Goal: Task Accomplishment & Management: Manage account settings

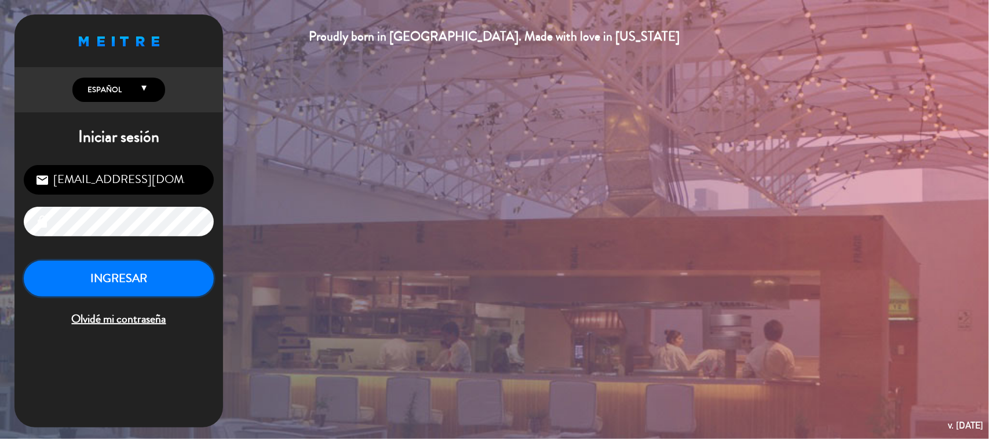
drag, startPoint x: 155, startPoint y: 268, endPoint x: 162, endPoint y: 259, distance: 11.1
click at [159, 266] on button "INGRESAR" at bounding box center [119, 279] width 190 height 36
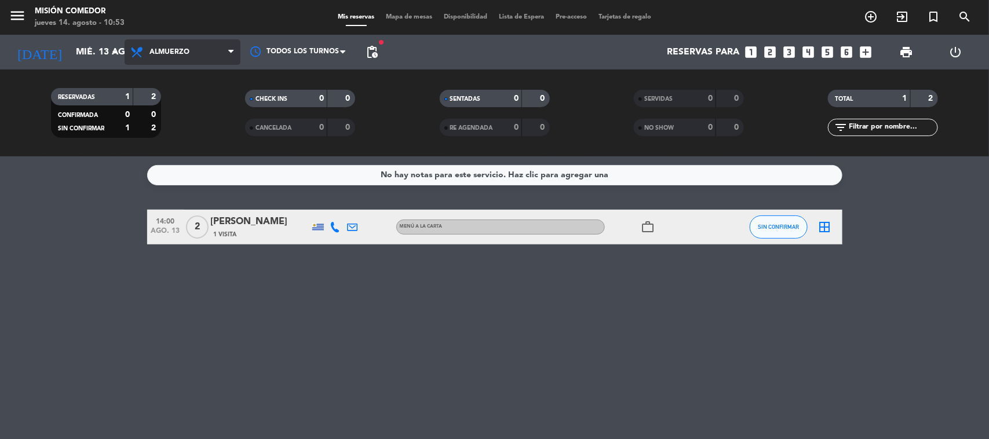
click at [223, 45] on span "Almuerzo" at bounding box center [183, 51] width 116 height 25
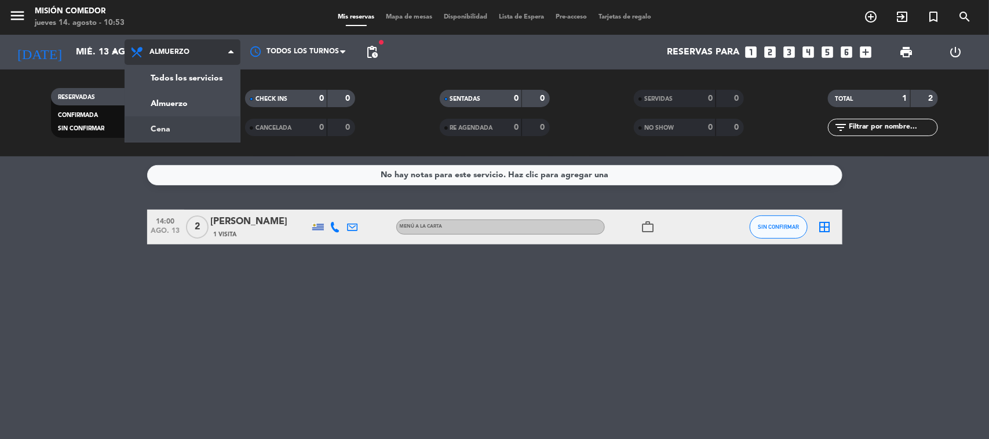
click at [189, 125] on div "menu Misión Comedor [DATE] 14. agosto - 10:53 Mis reservas Mapa de mesas Dispon…" at bounding box center [494, 78] width 989 height 156
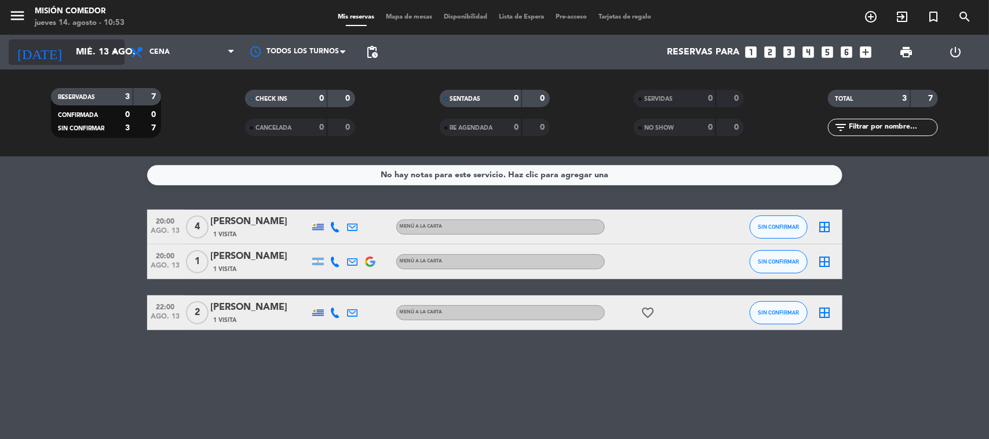
click at [104, 55] on input "mié. 13 ago." at bounding box center [131, 52] width 122 height 23
click at [106, 55] on input "mié. 13 ago." at bounding box center [131, 52] width 122 height 23
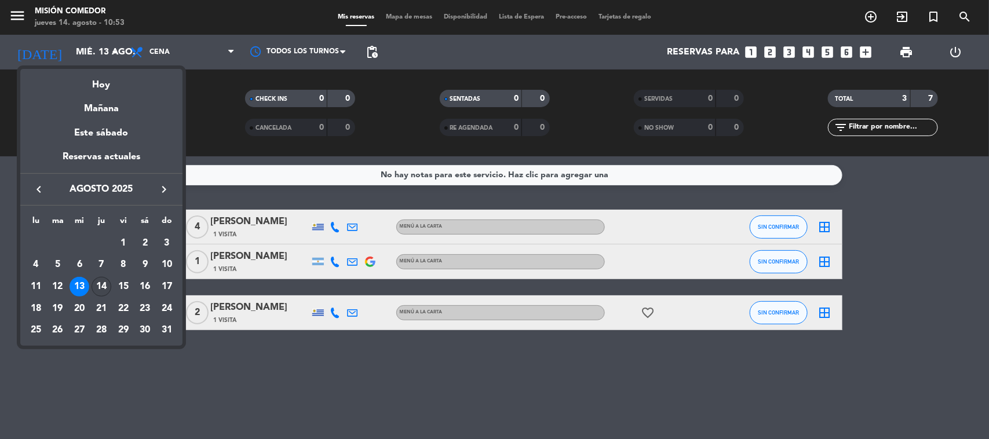
click at [100, 283] on div "14" at bounding box center [102, 287] width 20 height 20
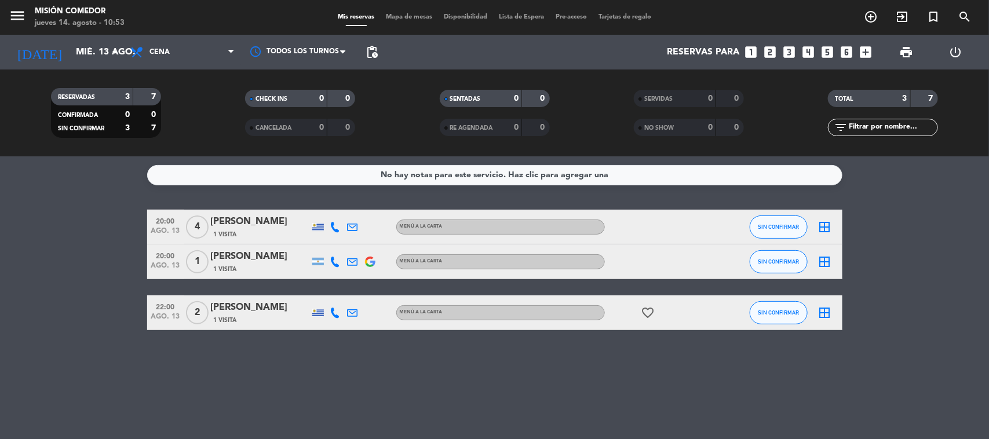
type input "jue. 14 ago."
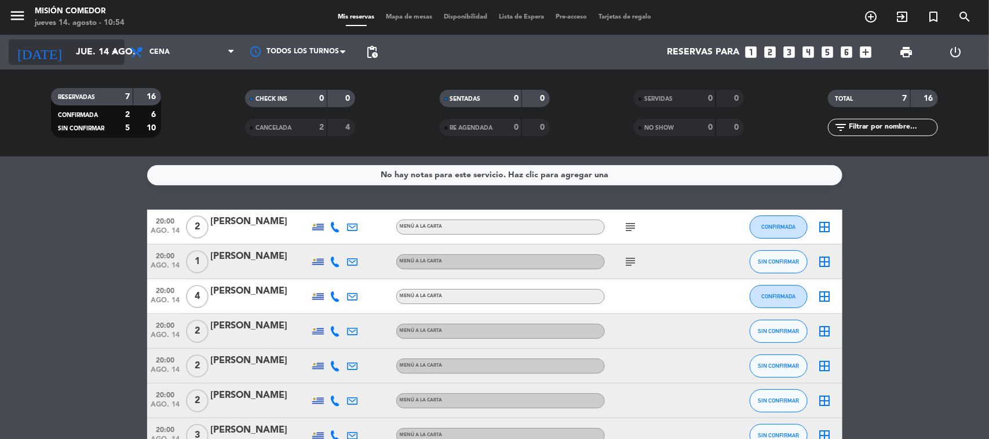
click at [85, 53] on input "jue. 14 ago." at bounding box center [131, 52] width 122 height 23
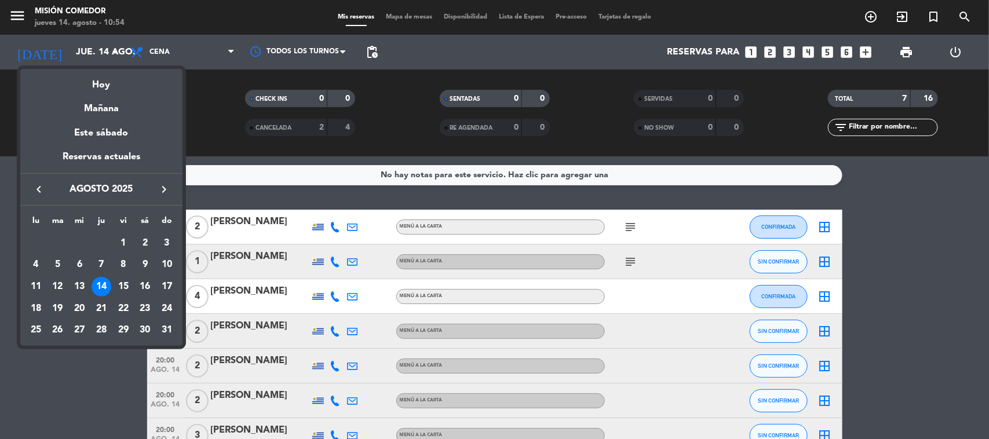
click at [180, 53] on div at bounding box center [494, 219] width 989 height 439
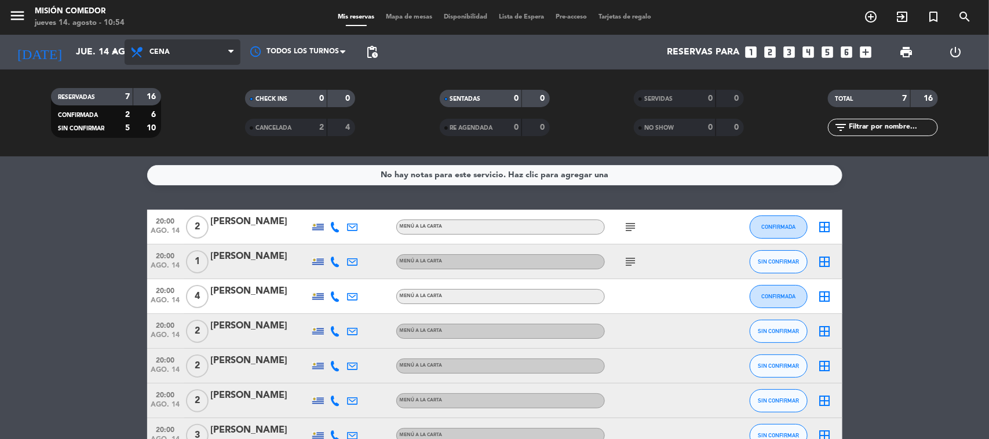
click at [180, 54] on span "Cena" at bounding box center [183, 51] width 116 height 25
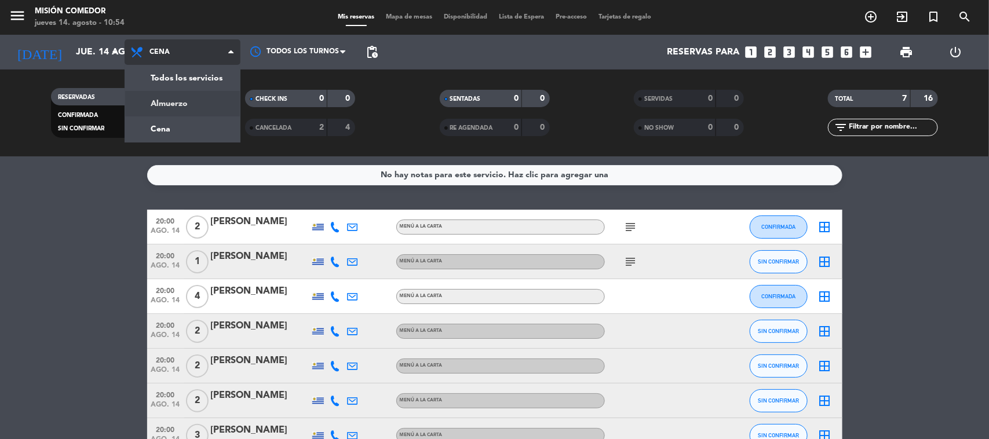
click at [192, 98] on div "menu Misión Comedor [DATE] 14. agosto - 10:54 Mis reservas Mapa de mesas Dispon…" at bounding box center [494, 78] width 989 height 156
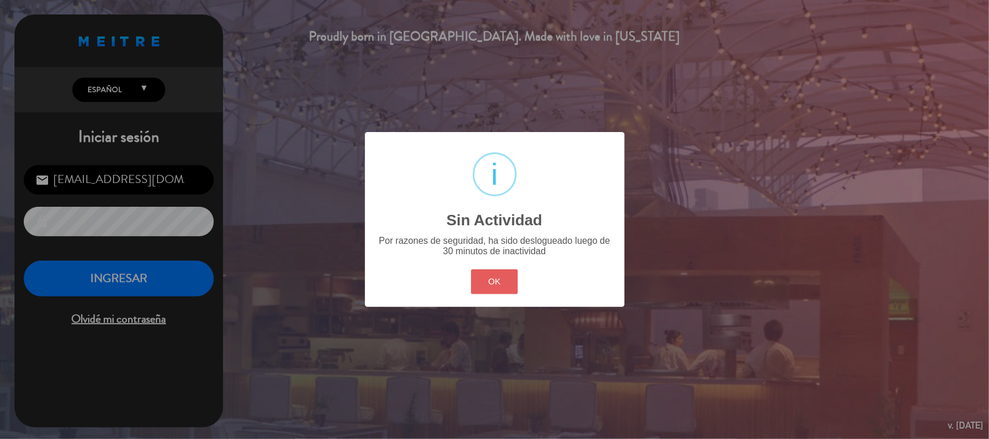
click at [502, 281] on button "OK" at bounding box center [494, 281] width 47 height 25
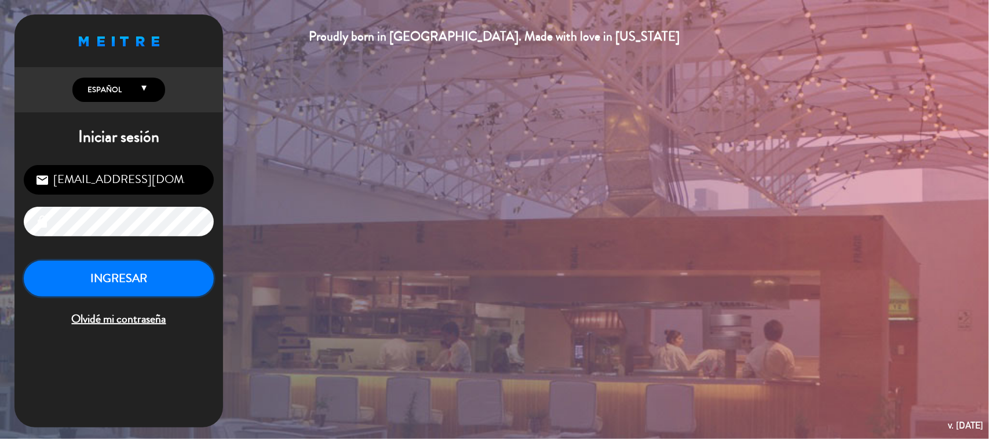
click at [158, 284] on button "INGRESAR" at bounding box center [119, 279] width 190 height 36
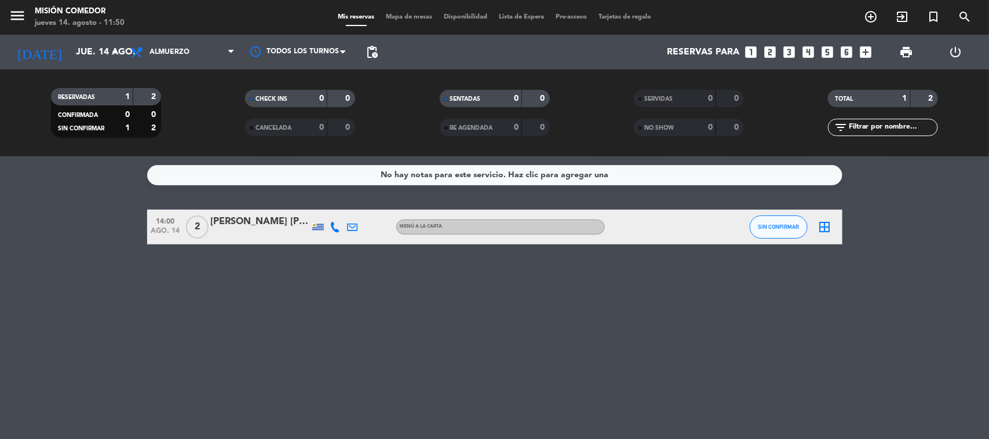
click at [97, 236] on bookings-row "14:00 [DATE] 2 [PERSON_NAME] [PERSON_NAME] MENÚ A LA CARTA SIN CONFIRMAR border…" at bounding box center [494, 227] width 989 height 35
click at [105, 58] on input "jue. 14 ago." at bounding box center [131, 52] width 122 height 23
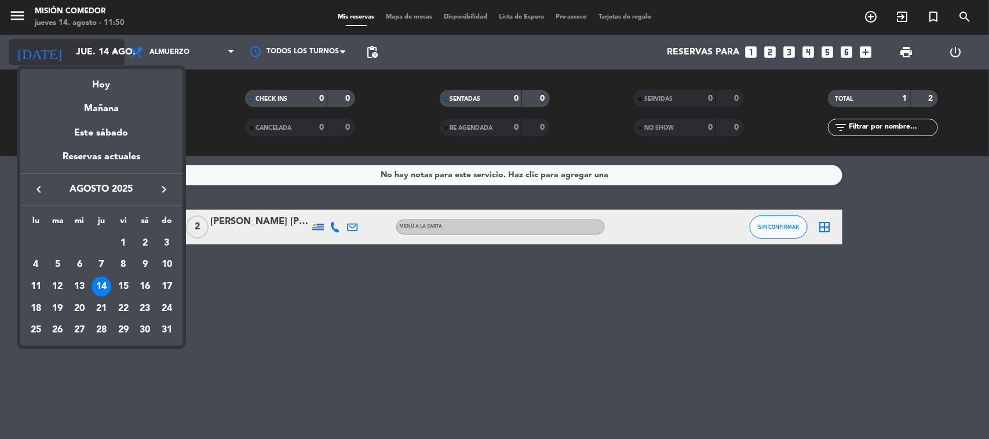
click at [105, 58] on div at bounding box center [494, 219] width 989 height 439
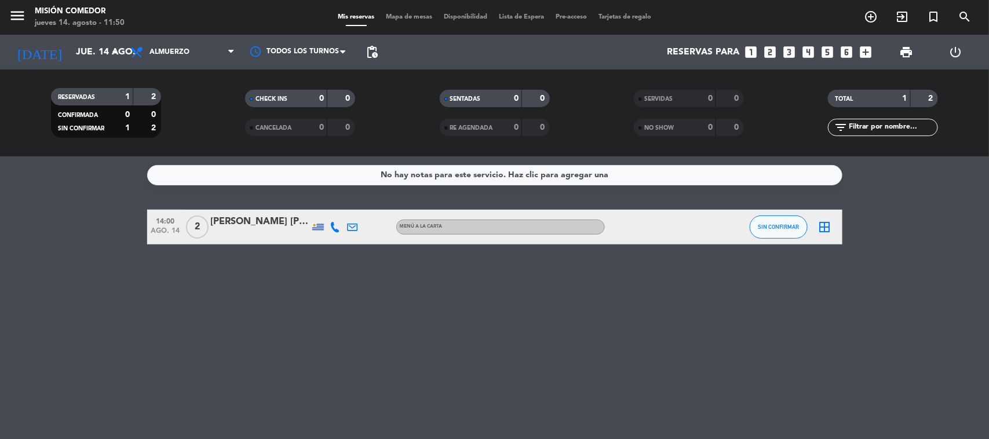
click at [361, 276] on div "No hay notas para este servicio. Haz clic para agregar una 14:00 [DATE] 2 [PERS…" at bounding box center [494, 297] width 989 height 283
click at [118, 50] on icon "arrow_drop_down" at bounding box center [115, 52] width 14 height 14
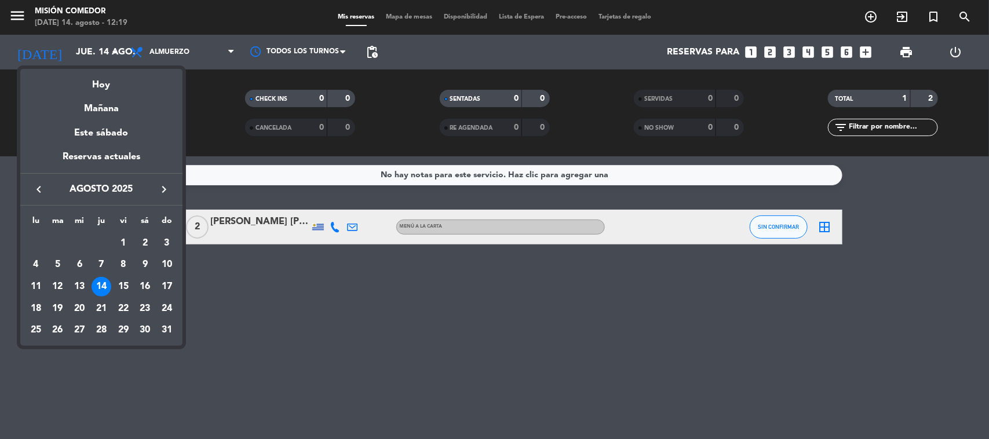
click at [165, 54] on div at bounding box center [494, 219] width 989 height 439
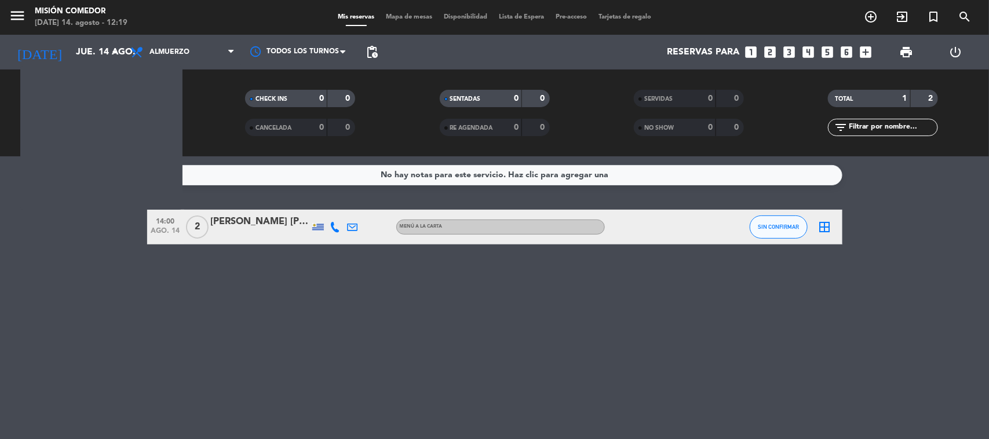
click at [165, 54] on span "Almuerzo" at bounding box center [169, 52] width 40 height 8
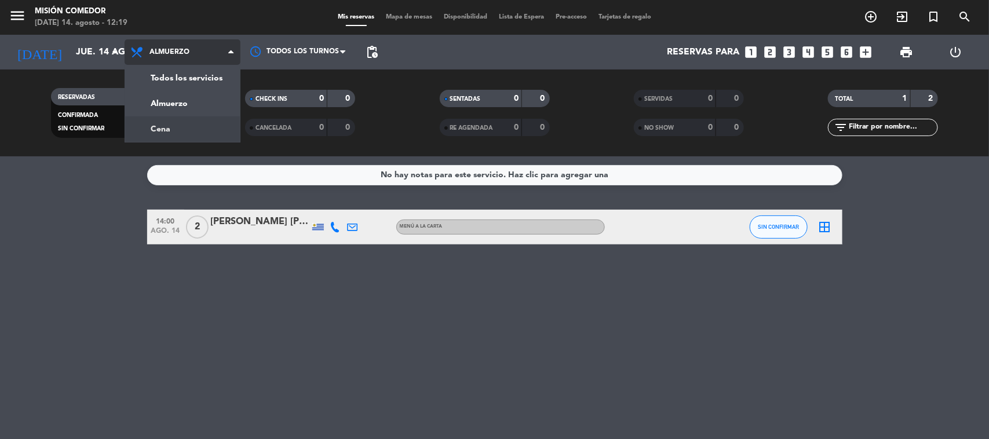
click at [185, 125] on div "menu Misión Comedor [DATE] 14. agosto - 12:19 Mis reservas Mapa de mesas Dispon…" at bounding box center [494, 78] width 989 height 156
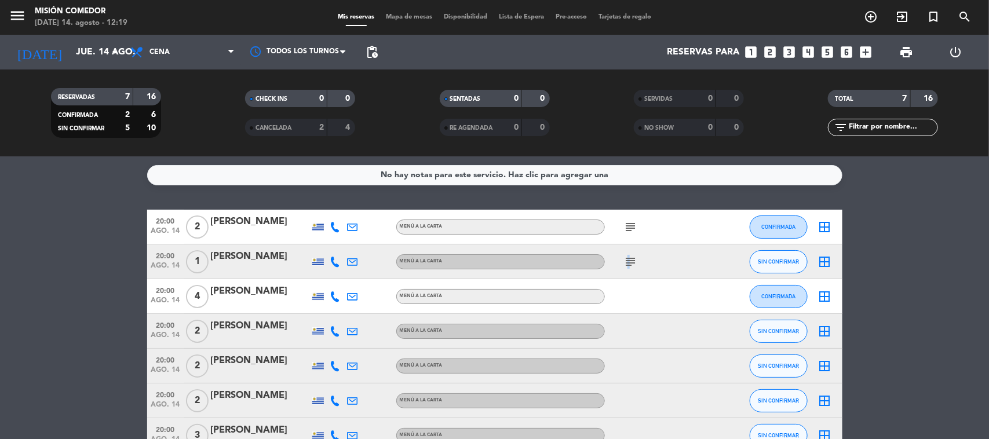
click at [627, 258] on icon "subject" at bounding box center [631, 262] width 14 height 14
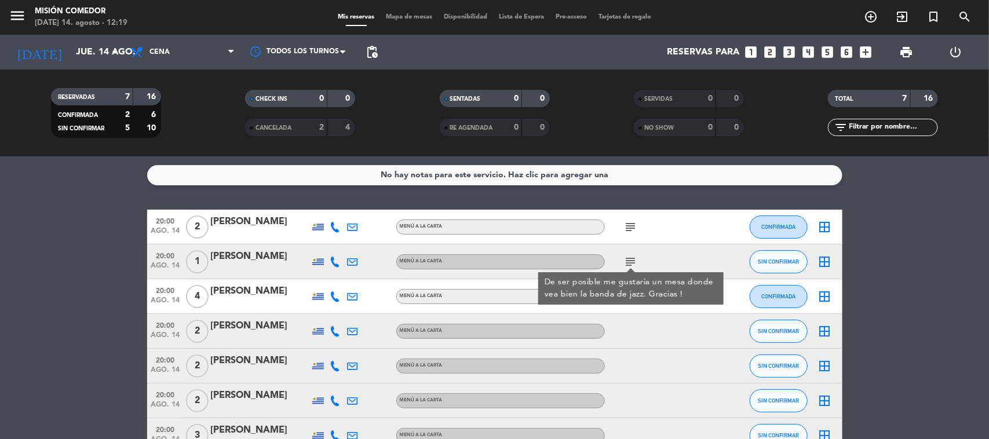
click at [896, 257] on bookings-row "20:00 [DATE] 2 [PERSON_NAME] MENÚ A LA CARTA subject CONFIRMADA border_all 20:0…" at bounding box center [494, 331] width 989 height 243
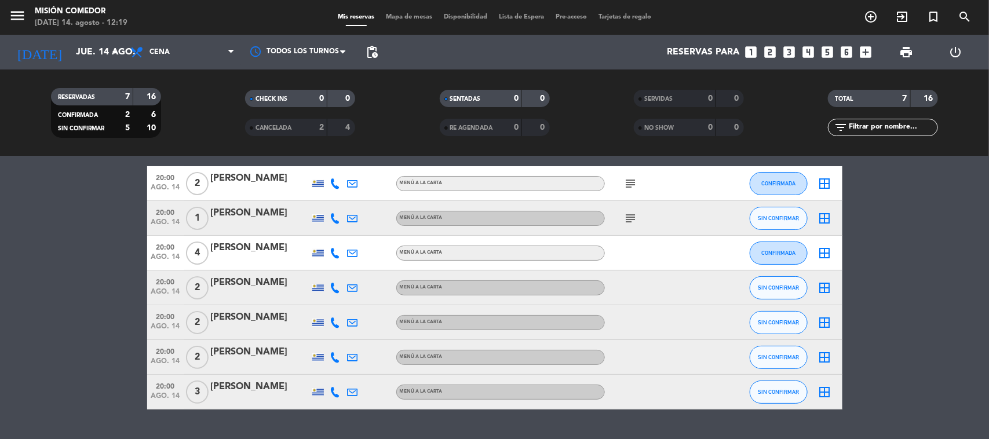
scroll to position [71, 0]
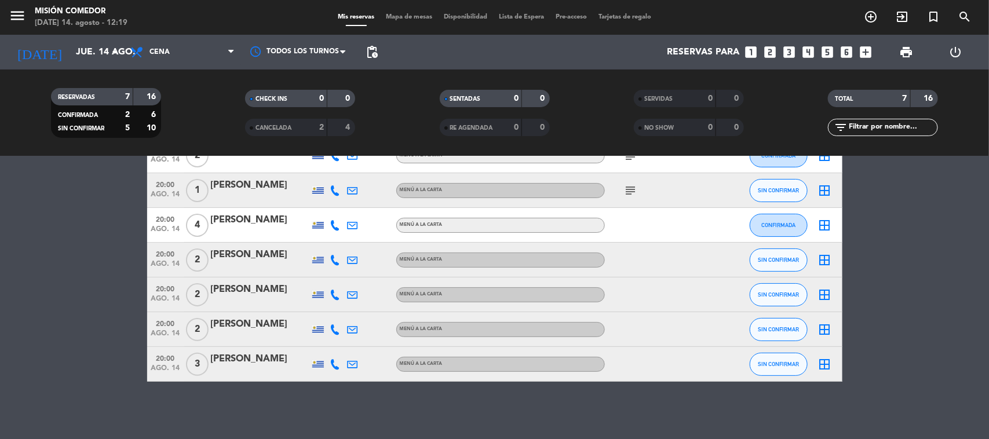
drag, startPoint x: 742, startPoint y: 195, endPoint x: 776, endPoint y: 189, distance: 34.7
click at [754, 195] on div "20:00 [DATE] 1 [PERSON_NAME] MENÚ A LA CARTA subject SIN CONFIRMAR border_all" at bounding box center [494, 190] width 695 height 35
click at [777, 189] on span "SIN CONFIRMAR" at bounding box center [778, 190] width 41 height 6
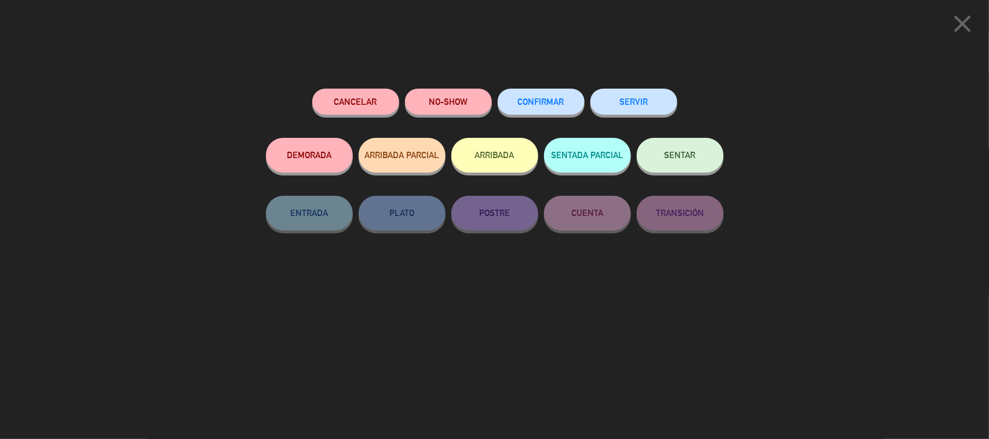
click at [514, 108] on button "CONFIRMAR" at bounding box center [541, 102] width 87 height 26
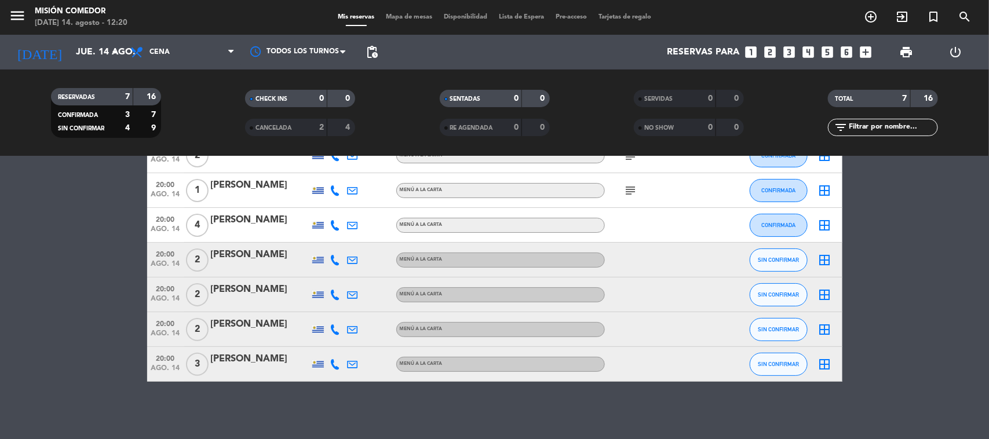
click at [332, 265] on div at bounding box center [335, 260] width 17 height 34
click at [333, 259] on icon at bounding box center [335, 260] width 10 height 10
click at [339, 295] on icon at bounding box center [335, 295] width 10 height 10
click at [167, 307] on div "20:00 [DATE]" at bounding box center [165, 294] width 37 height 34
click at [170, 308] on div "20:00 [DATE]" at bounding box center [165, 294] width 37 height 34
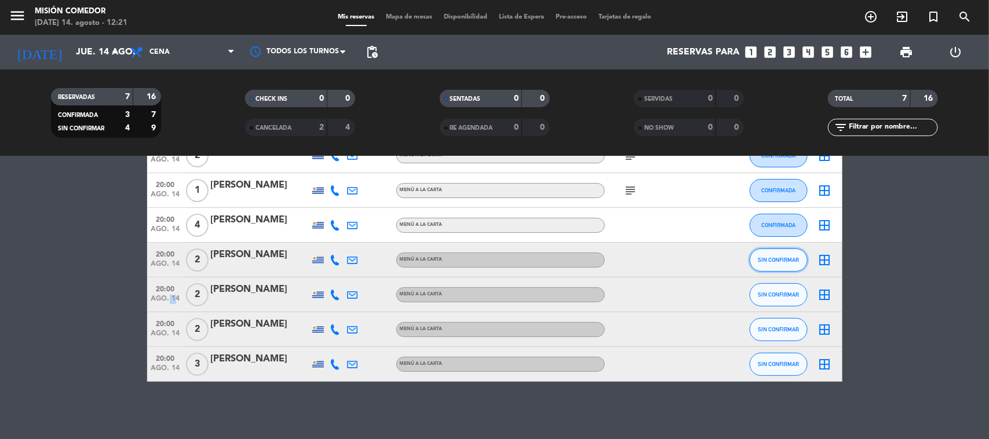
click at [765, 262] on span "SIN CONFIRMAR" at bounding box center [778, 260] width 41 height 6
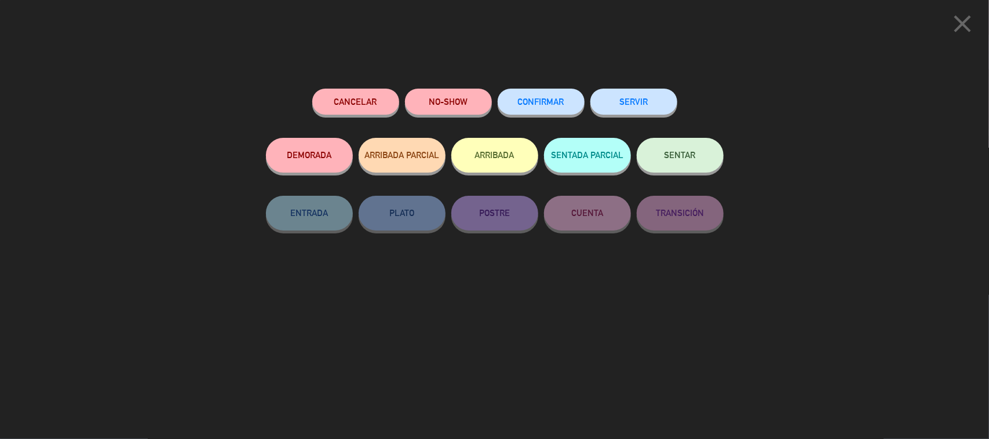
click at [519, 105] on span "CONFIRMAR" at bounding box center [541, 102] width 46 height 10
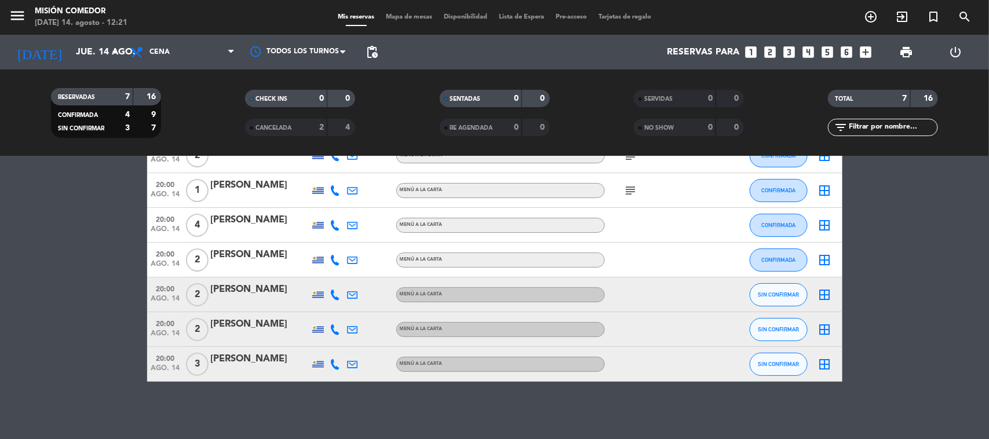
click at [336, 295] on icon at bounding box center [335, 295] width 10 height 10
click at [338, 326] on icon at bounding box center [335, 329] width 10 height 10
click at [455, 438] on html "close × Misión Comedor × chrome_reader_mode Listado de Reservas account_box Cli…" at bounding box center [494, 219] width 989 height 439
click at [85, 369] on bookings-row "20:00 [DATE] 2 [PERSON_NAME] MENÚ A LA CARTA subject CONFIRMADA border_all 20:0…" at bounding box center [494, 259] width 989 height 243
click at [331, 331] on icon at bounding box center [335, 329] width 10 height 10
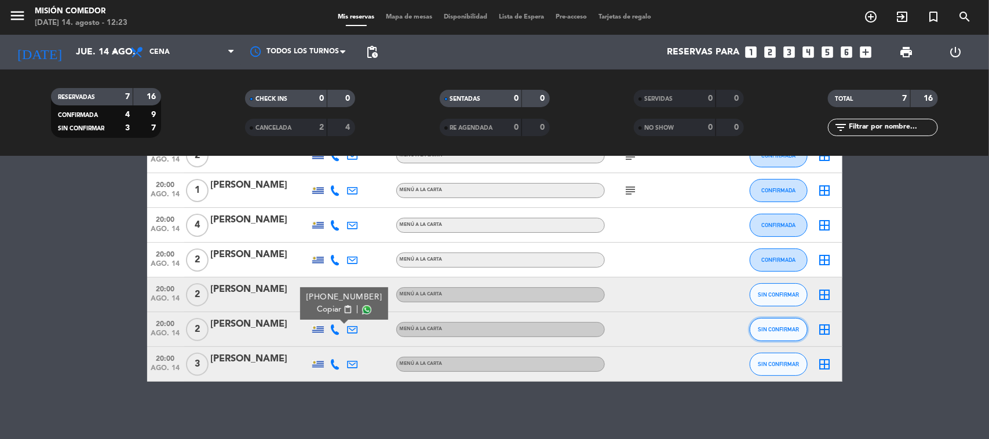
click at [762, 338] on button "SIN CONFIRMAR" at bounding box center [778, 329] width 58 height 23
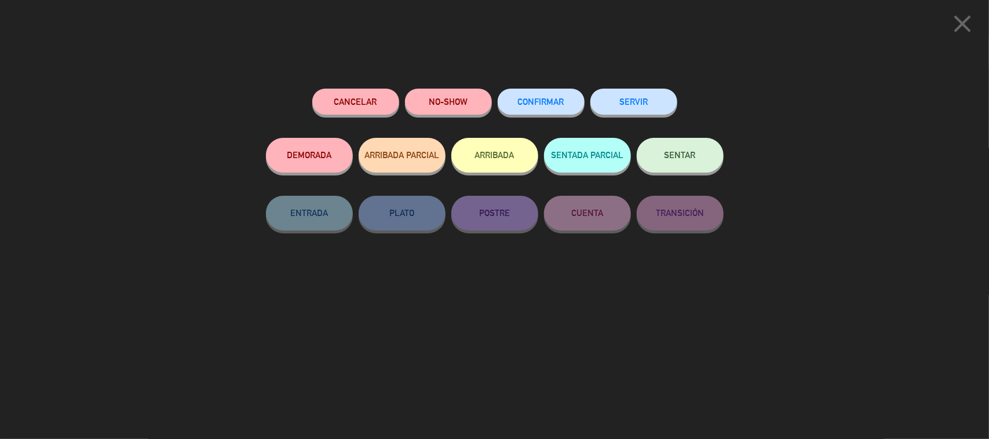
click at [566, 97] on button "CONFIRMAR" at bounding box center [541, 102] width 87 height 26
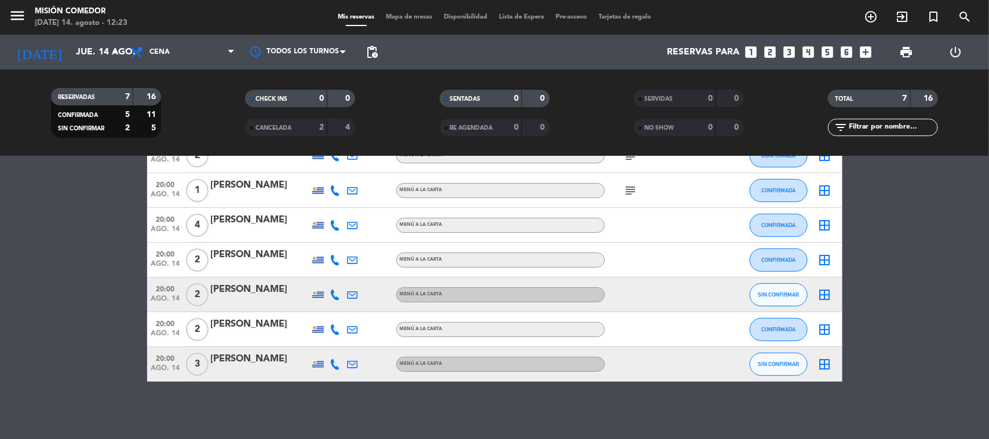
click at [331, 367] on icon at bounding box center [335, 364] width 10 height 10
click at [332, 294] on icon at bounding box center [335, 295] width 10 height 10
